Goal: Information Seeking & Learning: Learn about a topic

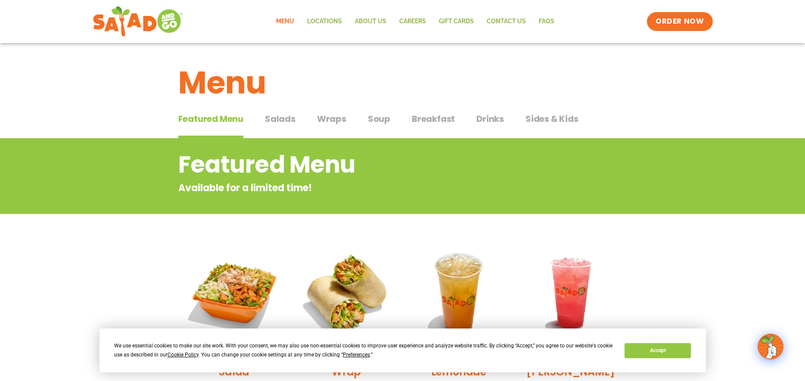
click at [477, 121] on span "Drinks" at bounding box center [491, 118] width 28 height 13
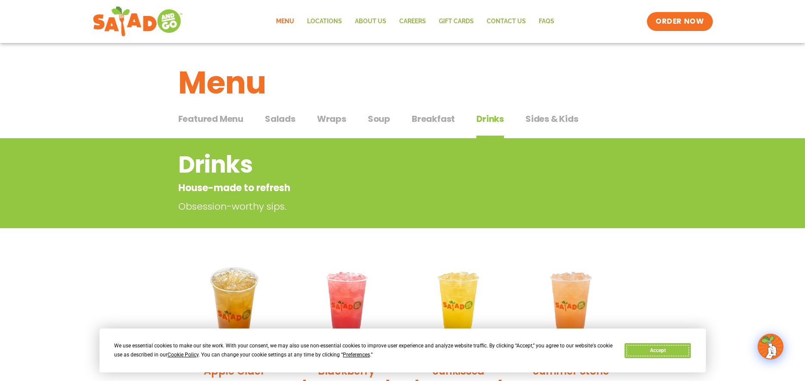
click at [683, 345] on button "Accept" at bounding box center [658, 350] width 66 height 15
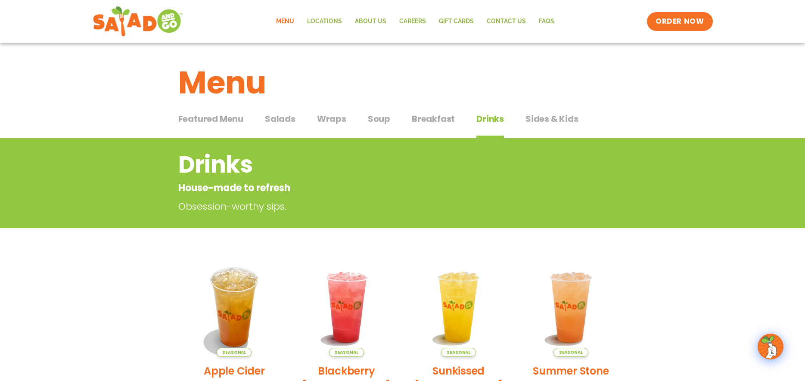
click at [326, 121] on span "Wraps" at bounding box center [331, 118] width 29 height 13
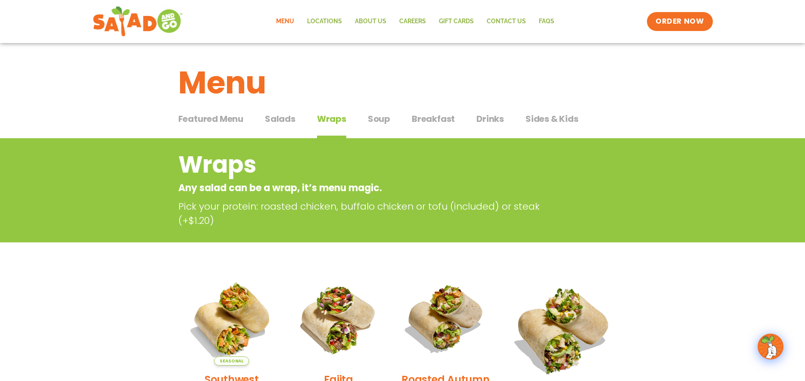
click at [284, 120] on span "Salads" at bounding box center [280, 118] width 31 height 13
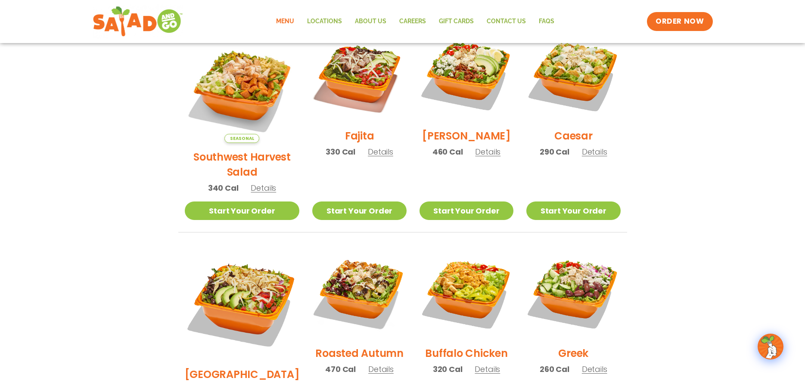
scroll to position [259, 0]
click at [259, 182] on span "Details" at bounding box center [263, 187] width 25 height 11
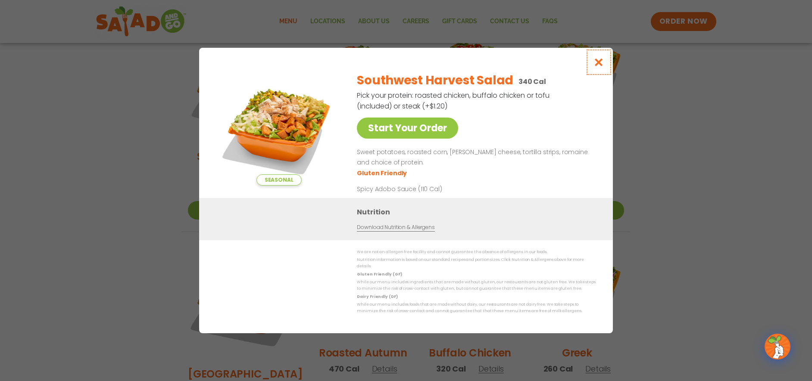
click at [598, 72] on button "Close modal" at bounding box center [599, 62] width 28 height 29
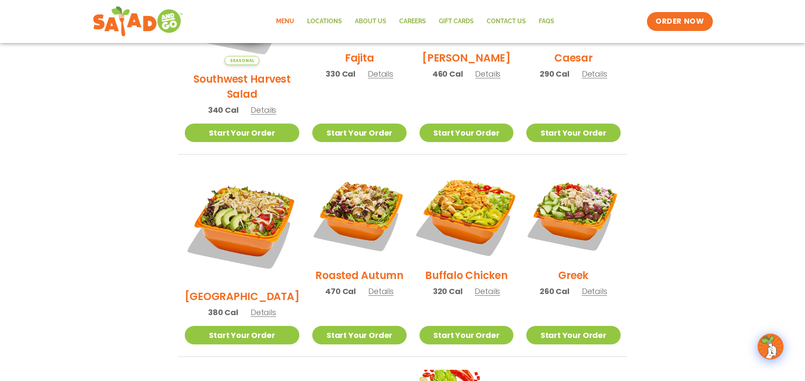
scroll to position [345, 0]
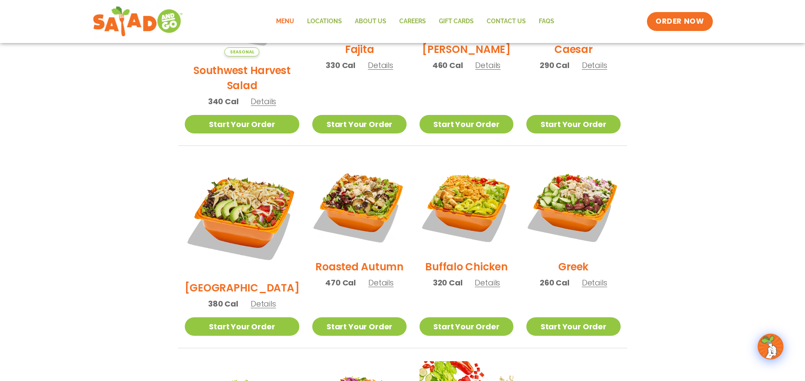
click at [592, 277] on span "Details" at bounding box center [594, 282] width 25 height 11
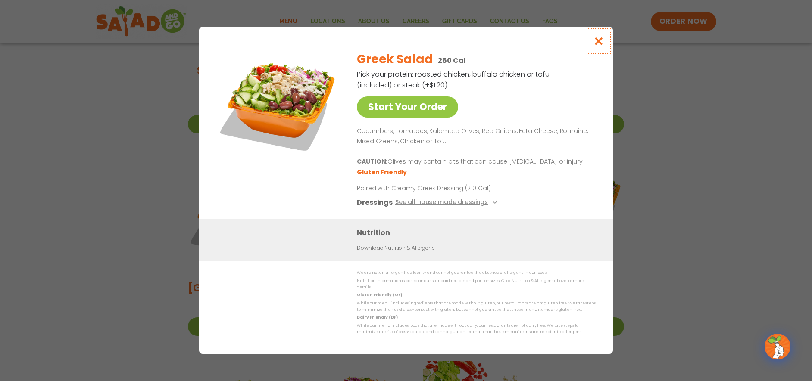
click at [601, 45] on icon "Close modal" at bounding box center [598, 41] width 11 height 9
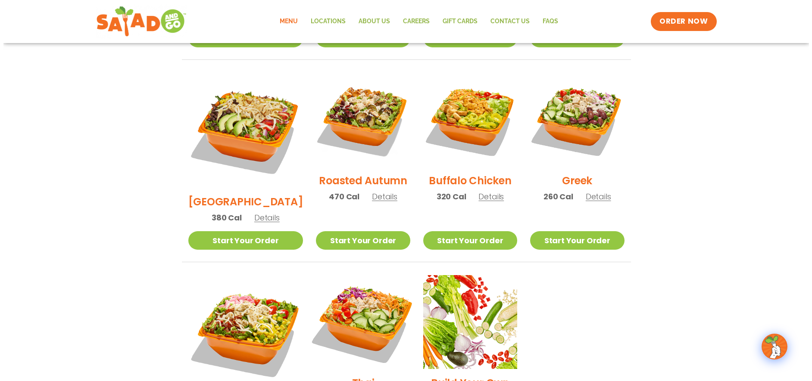
scroll to position [474, 0]
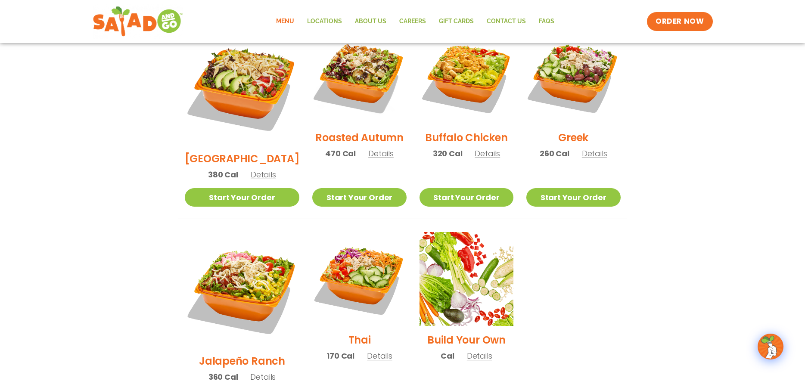
click at [367, 351] on span "Details" at bounding box center [379, 356] width 25 height 11
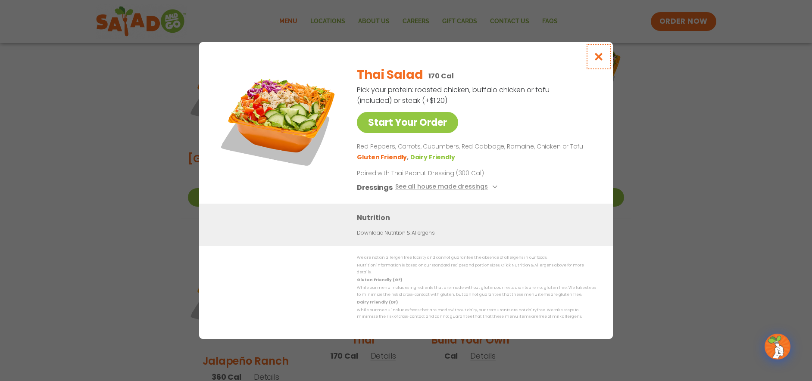
click at [597, 61] on icon "Close modal" at bounding box center [598, 56] width 11 height 9
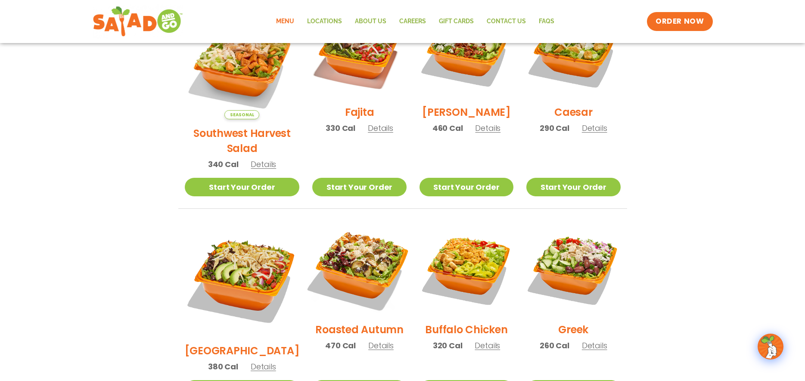
scroll to position [295, 0]
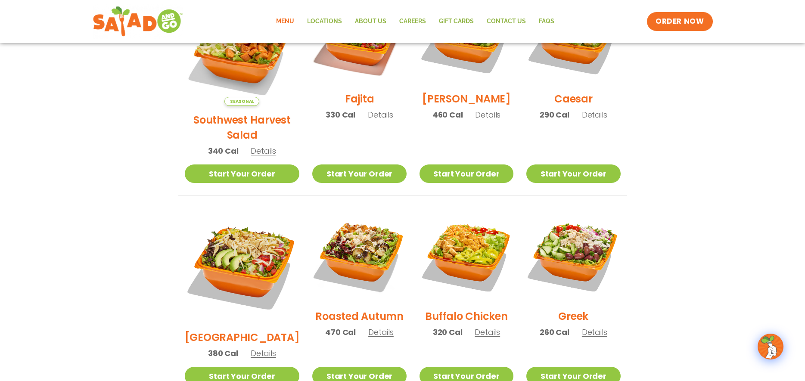
click at [484, 327] on span "Details" at bounding box center [487, 332] width 25 height 11
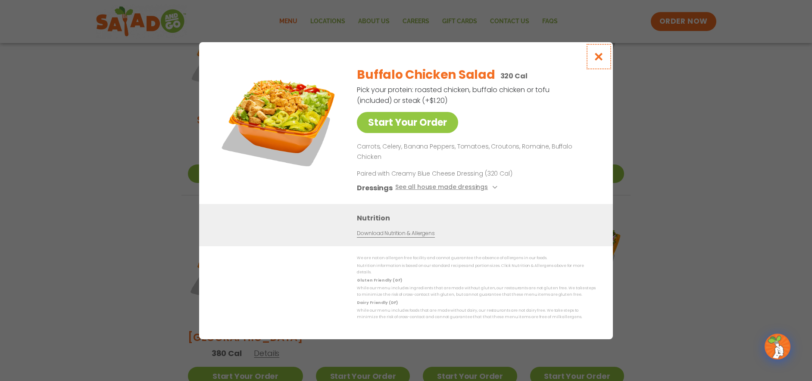
click at [598, 61] on icon "Close modal" at bounding box center [598, 56] width 11 height 9
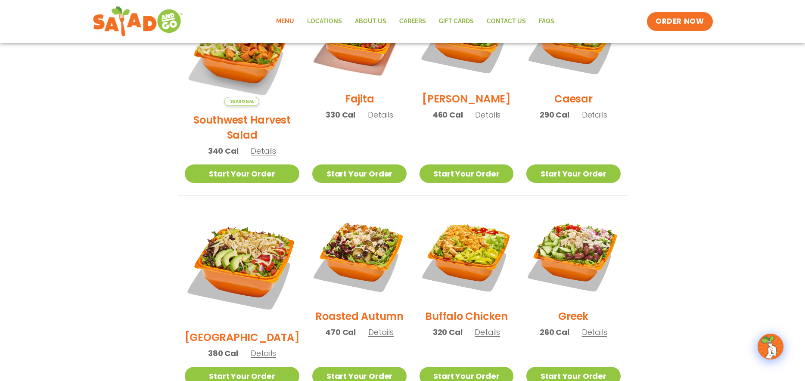
click at [258, 348] on span "Details" at bounding box center [263, 353] width 25 height 11
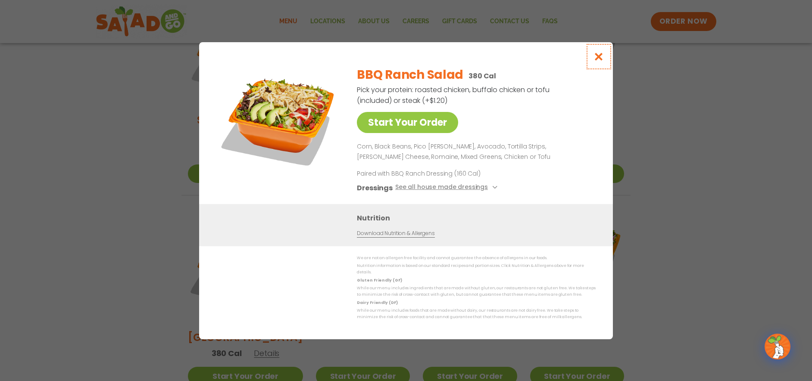
click at [595, 61] on icon "Close modal" at bounding box center [598, 56] width 11 height 9
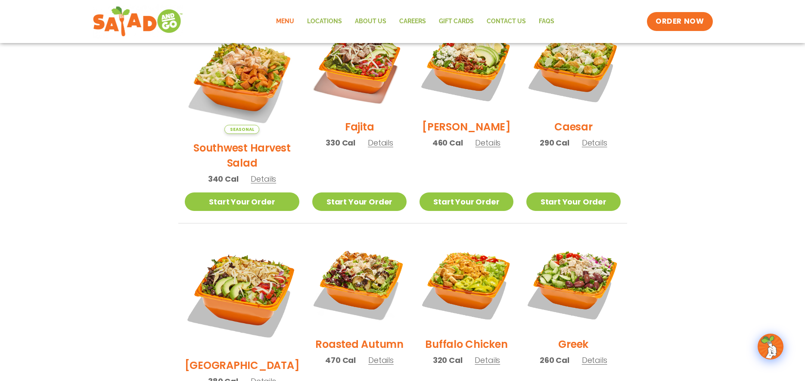
scroll to position [252, 0]
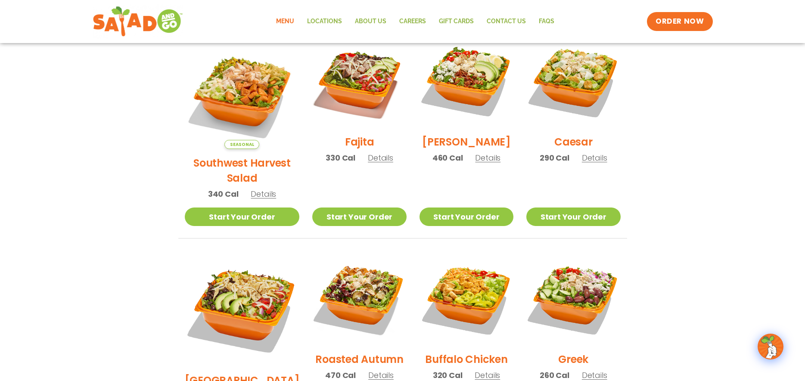
click at [587, 162] on span "Details" at bounding box center [594, 158] width 25 height 11
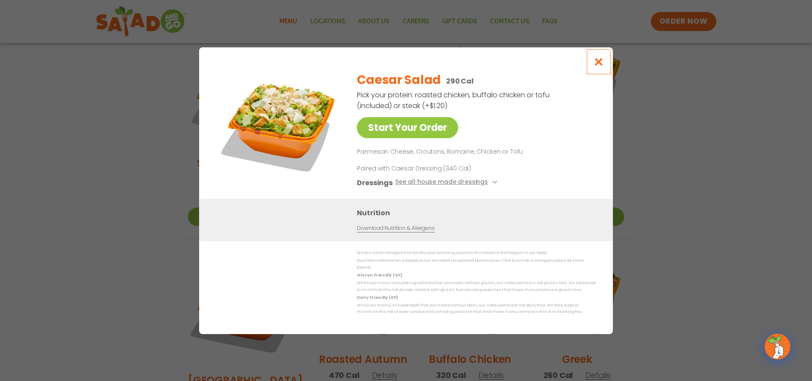
click at [601, 64] on icon "Close modal" at bounding box center [598, 61] width 11 height 9
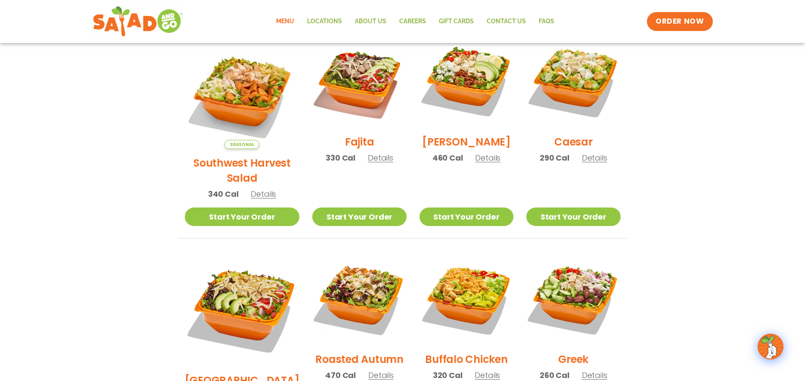
click at [259, 189] on span "Details" at bounding box center [263, 194] width 25 height 11
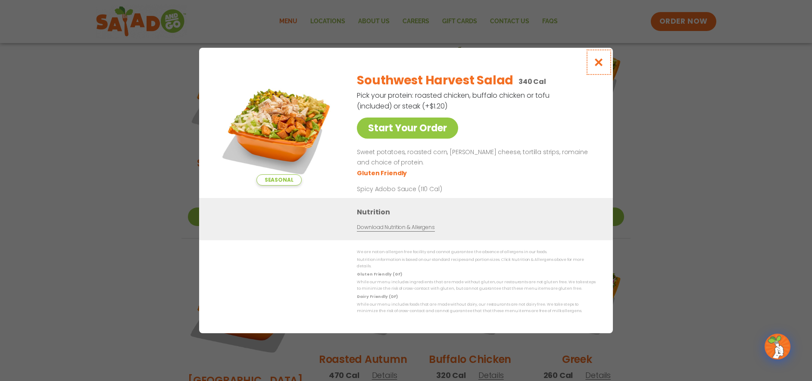
click at [594, 67] on icon "Close modal" at bounding box center [598, 62] width 11 height 9
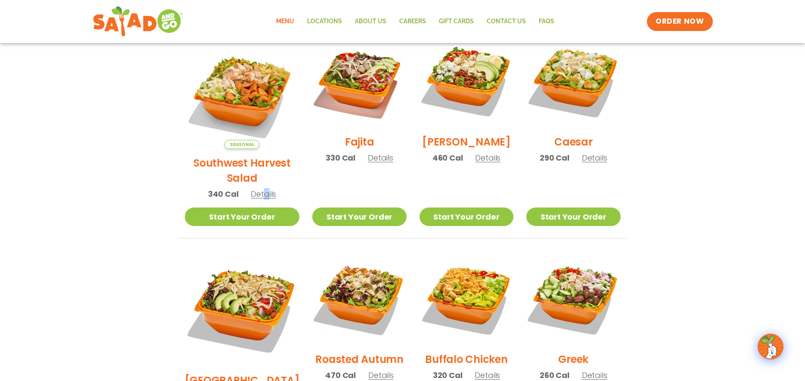
click at [256, 189] on span "Details" at bounding box center [263, 194] width 25 height 11
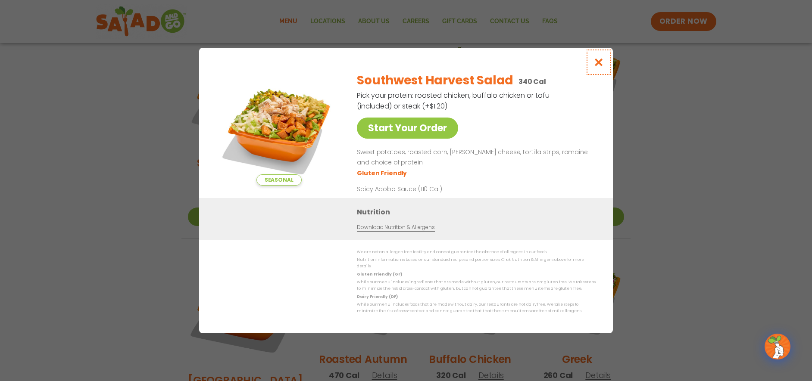
click at [603, 67] on icon "Close modal" at bounding box center [598, 62] width 11 height 9
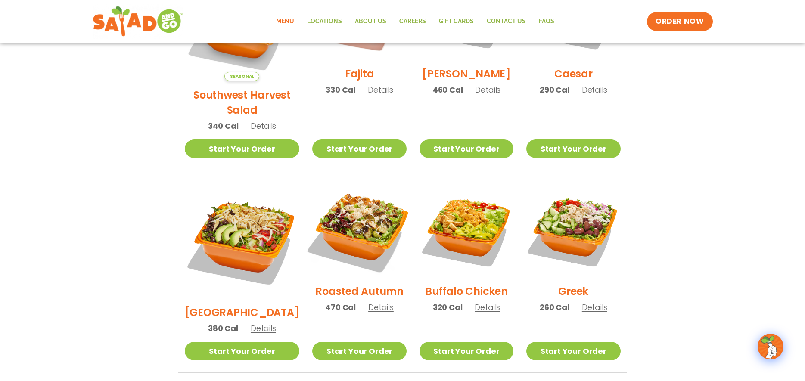
scroll to position [338, 0]
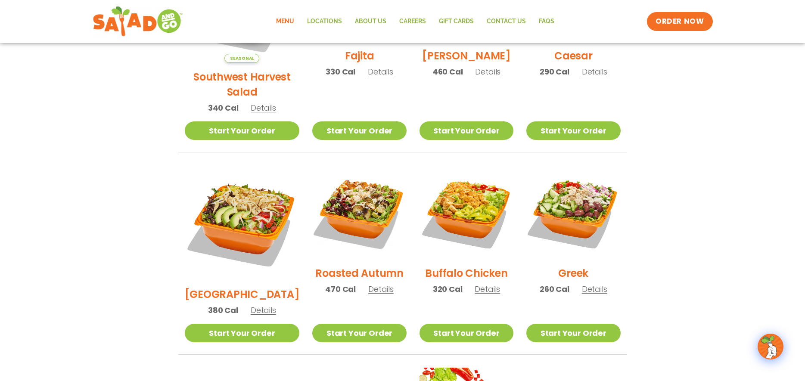
click at [368, 284] on span "Details" at bounding box center [380, 289] width 25 height 11
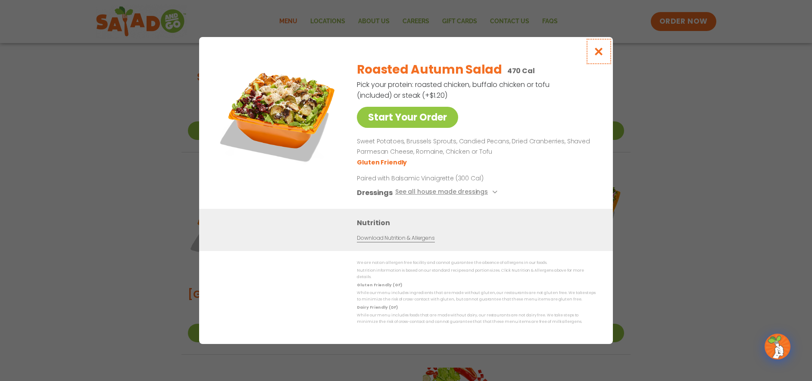
click at [596, 54] on icon "Close modal" at bounding box center [598, 51] width 11 height 9
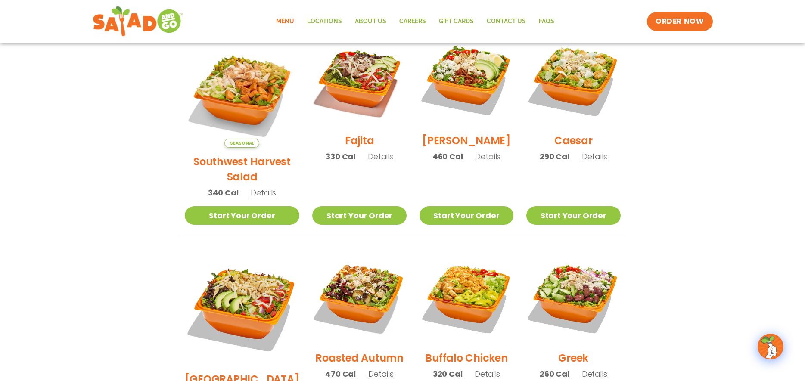
scroll to position [252, 0]
